Goal: Information Seeking & Learning: Learn about a topic

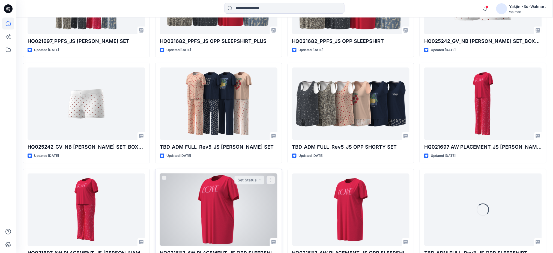
scroll to position [780, 0]
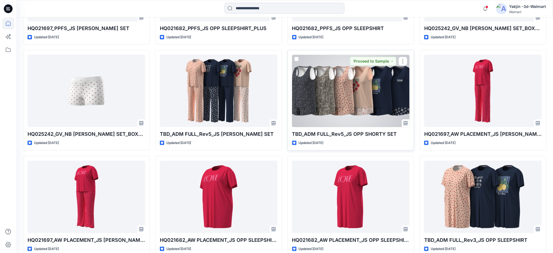
click at [329, 97] on div at bounding box center [351, 91] width 118 height 72
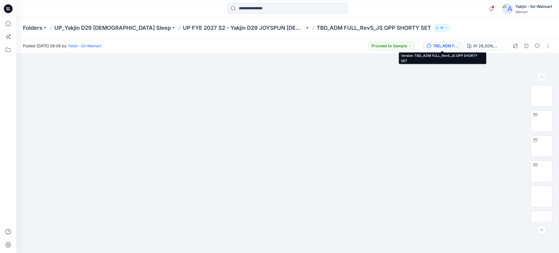
click at [442, 45] on div "TBD_ADM FULL_Rev5_JS OPP SHORTY SET" at bounding box center [445, 46] width 25 height 6
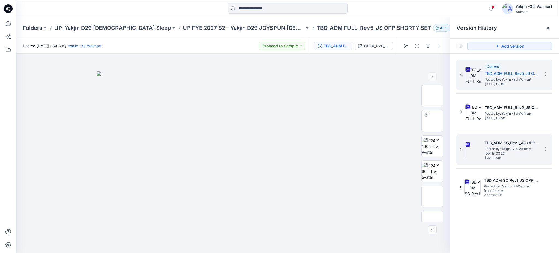
click at [465, 150] on img at bounding box center [465, 149] width 1 height 16
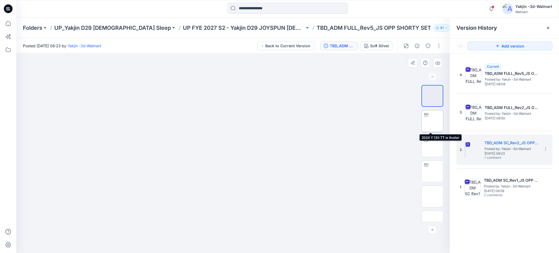
click at [432, 121] on img at bounding box center [432, 121] width 0 height 0
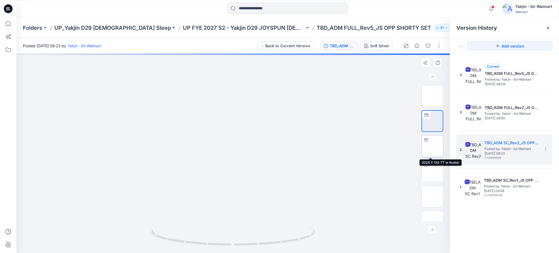
click at [432, 146] on img at bounding box center [432, 146] width 0 height 0
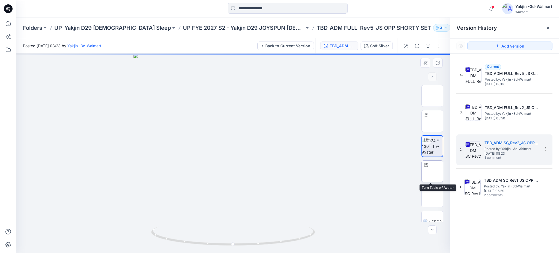
click at [433, 171] on img at bounding box center [432, 171] width 21 height 17
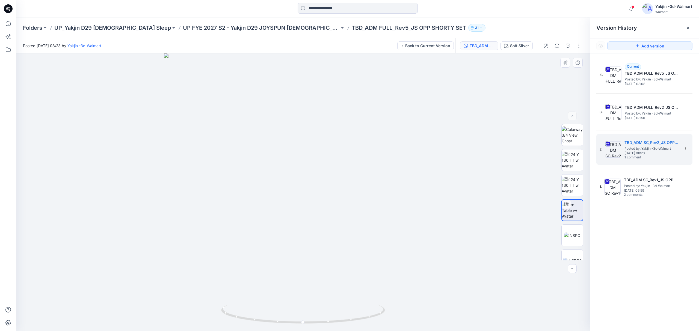
drag, startPoint x: 501, startPoint y: 244, endPoint x: 498, endPoint y: 247, distance: 4.4
click at [501, 245] on div at bounding box center [302, 192] width 573 height 278
click at [553, 190] on img at bounding box center [571, 185] width 21 height 17
click at [553, 204] on img at bounding box center [571, 210] width 21 height 17
click at [430, 252] on div at bounding box center [302, 192] width 573 height 278
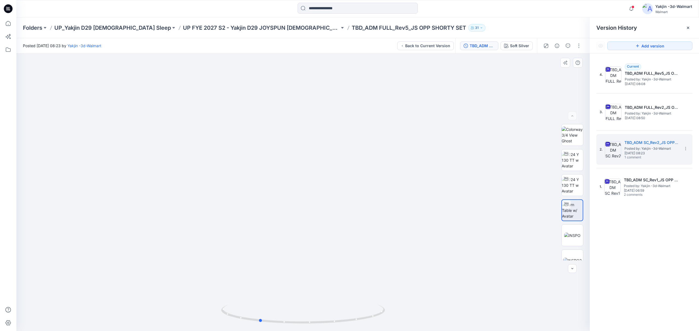
drag, startPoint x: 363, startPoint y: 234, endPoint x: 319, endPoint y: 235, distance: 44.0
click at [319, 235] on div at bounding box center [302, 192] width 573 height 278
drag, startPoint x: 407, startPoint y: 227, endPoint x: 373, endPoint y: 232, distance: 34.4
click at [373, 232] on div at bounding box center [302, 192] width 573 height 278
click at [553, 76] on img at bounding box center [613, 75] width 16 height 16
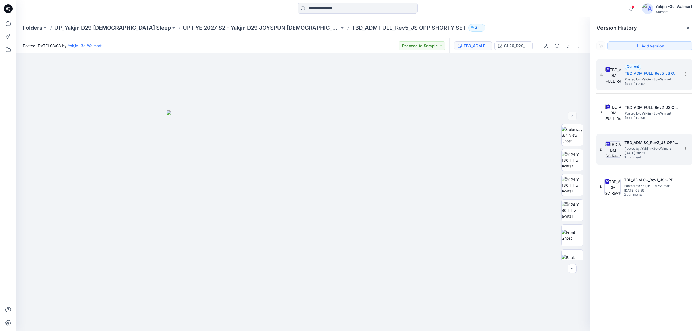
click at [553, 148] on div "2. TBD_ADM SC_Rev2_JS OPP SHORTY SET Posted by: Yakjin -3d-Walmart [DATE] 08:23…" at bounding box center [640, 149] width 82 height 26
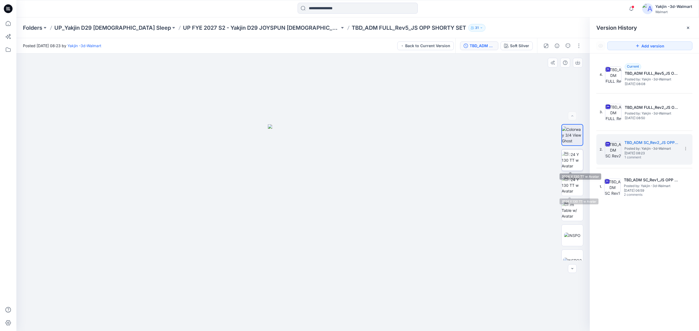
click at [553, 160] on img at bounding box center [571, 160] width 21 height 17
click at [553, 234] on img at bounding box center [572, 236] width 16 height 6
click at [463, 173] on div at bounding box center [302, 192] width 573 height 278
